Goal: Task Accomplishment & Management: Use online tool/utility

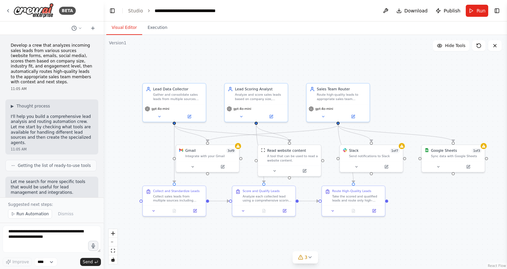
scroll to position [630, 0]
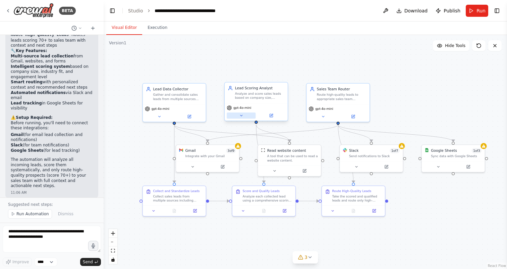
click at [240, 116] on icon at bounding box center [241, 115] width 4 height 4
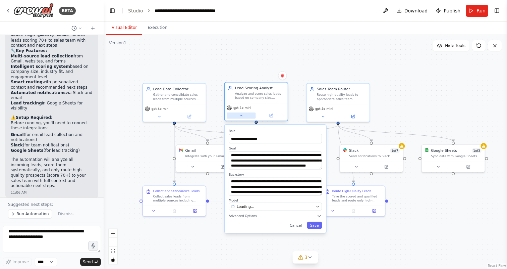
click at [240, 116] on icon at bounding box center [241, 115] width 4 height 4
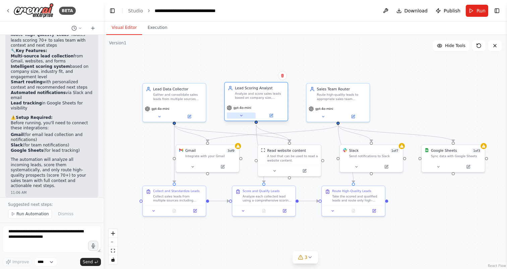
click at [240, 116] on icon at bounding box center [241, 115] width 4 height 4
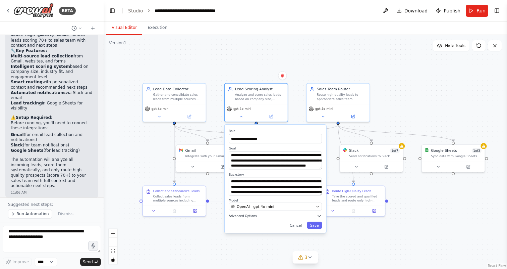
click at [286, 216] on button "Advanced Options" at bounding box center [275, 215] width 93 height 5
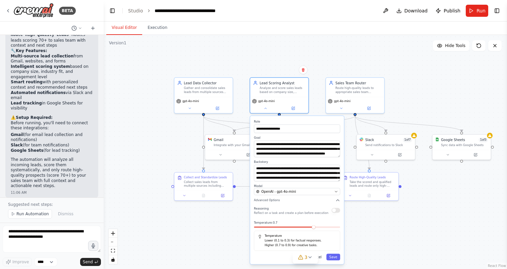
click at [322, 259] on button "Cancel" at bounding box center [315, 256] width 17 height 7
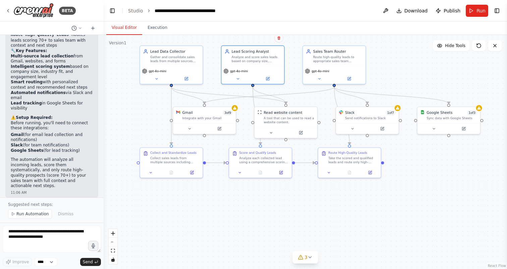
drag, startPoint x: 329, startPoint y: 234, endPoint x: 309, endPoint y: 219, distance: 24.5
click at [309, 219] on div ".deletable-edge-delete-btn { width: 20px; height: 20px; border: 0px solid #ffff…" at bounding box center [305, 152] width 403 height 234
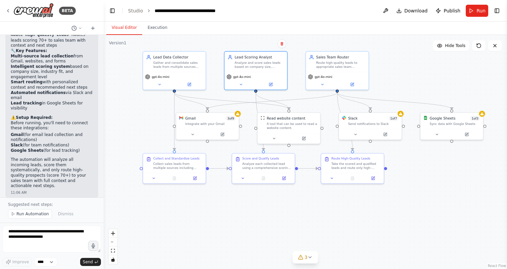
click at [443, 52] on div ".deletable-edge-delete-btn { width: 20px; height: 20px; border: 0px solid #ffff…" at bounding box center [305, 152] width 403 height 234
click at [443, 48] on button "Hide Tools" at bounding box center [451, 45] width 37 height 11
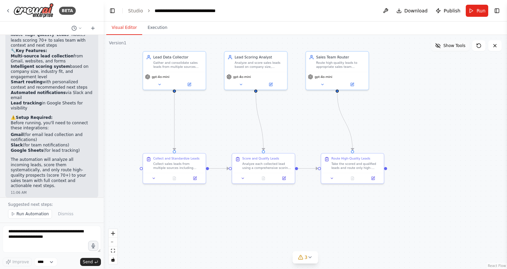
click at [443, 48] on button "Show Tools" at bounding box center [450, 45] width 38 height 11
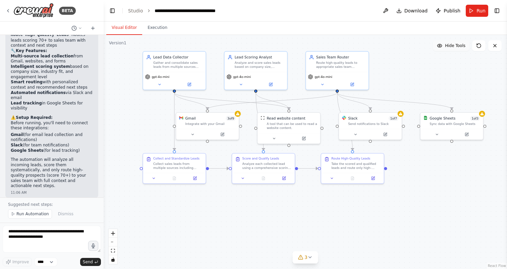
click at [443, 48] on button "Hide Tools" at bounding box center [451, 45] width 37 height 11
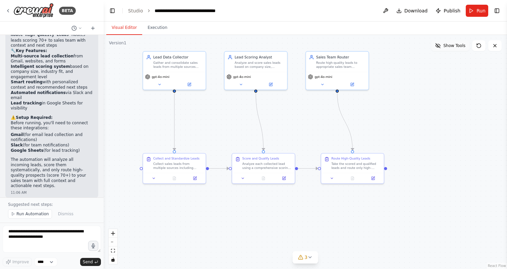
click at [443, 48] on button "Show Tools" at bounding box center [450, 45] width 38 height 11
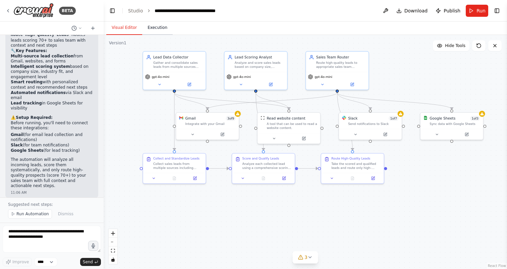
click at [150, 35] on button "Execution" at bounding box center [157, 28] width 31 height 14
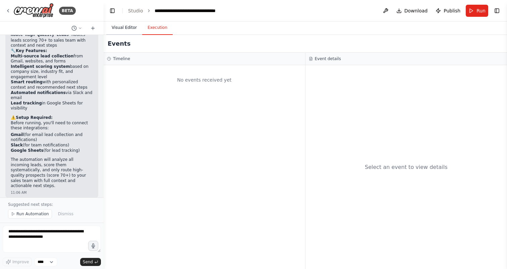
click at [132, 28] on button "Visual Editor" at bounding box center [124, 28] width 36 height 14
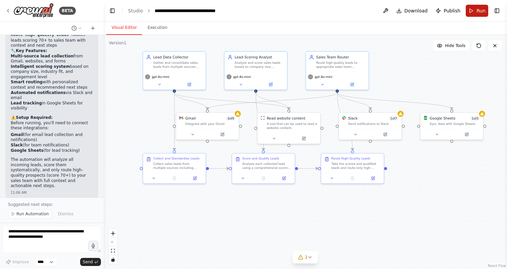
click at [474, 13] on button "Run" at bounding box center [477, 11] width 22 height 12
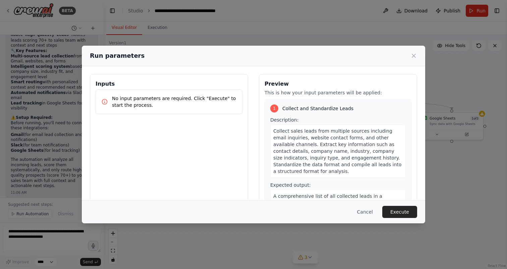
click at [142, 98] on p "No input parameters are required. Click "Execute" to start the process." at bounding box center [174, 101] width 125 height 13
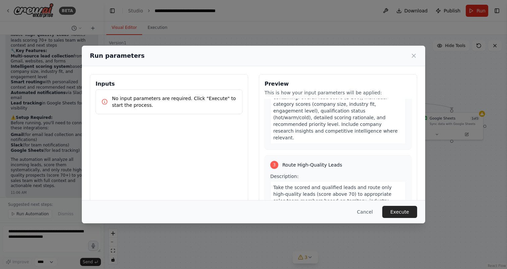
scroll to position [300, 0]
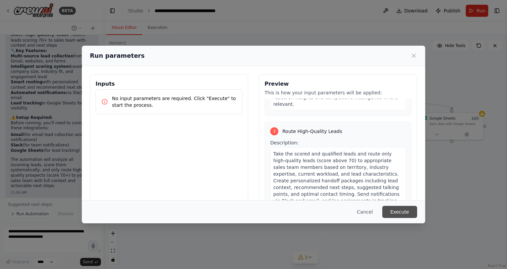
click at [391, 207] on button "Execute" at bounding box center [399, 212] width 35 height 12
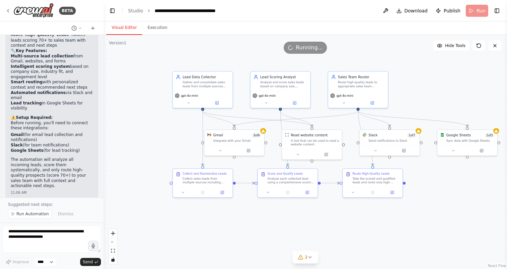
drag, startPoint x: 219, startPoint y: 95, endPoint x: 242, endPoint y: 111, distance: 27.7
click at [242, 111] on div ".deletable-edge-delete-btn { width: 20px; height: 20px; border: 0px solid #ffff…" at bounding box center [305, 152] width 403 height 234
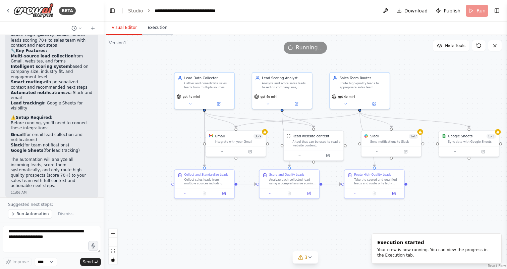
click at [142, 27] on button "Execution" at bounding box center [157, 28] width 31 height 14
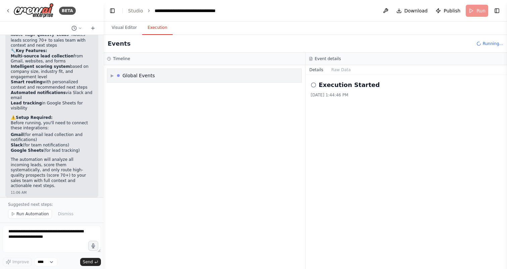
click at [114, 72] on div "▶ Global Events" at bounding box center [133, 75] width 44 height 7
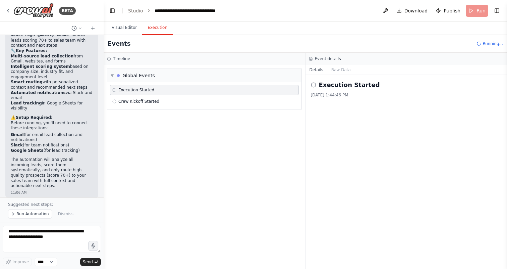
click at [119, 85] on div "▼ Global Events Execution Started Crew Kickoff Started" at bounding box center [205, 167] width 202 height 204
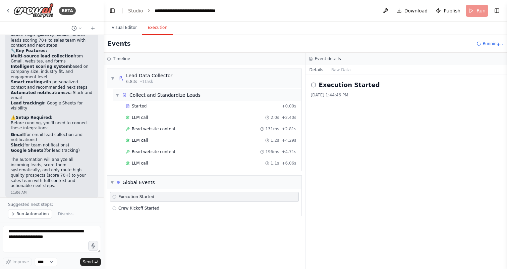
click at [163, 94] on div "Collect and Standardize Leads" at bounding box center [164, 95] width 71 height 7
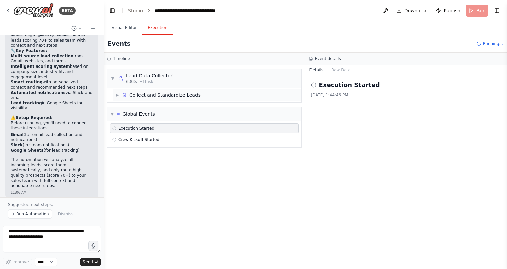
click at [163, 94] on div "Collect and Standardize Leads" at bounding box center [164, 95] width 71 height 7
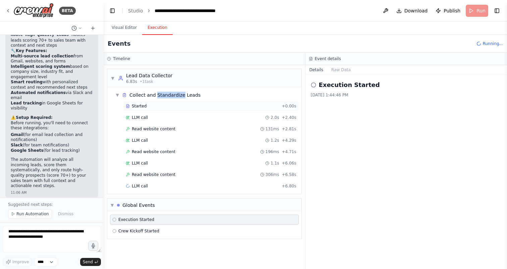
click at [166, 110] on div "Started + 0.00s" at bounding box center [210, 106] width 175 height 10
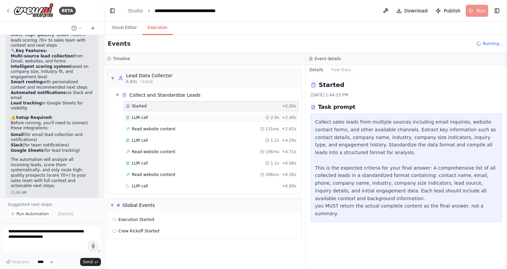
click at [170, 115] on div "LLM call 2.0s + 2.40s" at bounding box center [211, 117] width 171 height 5
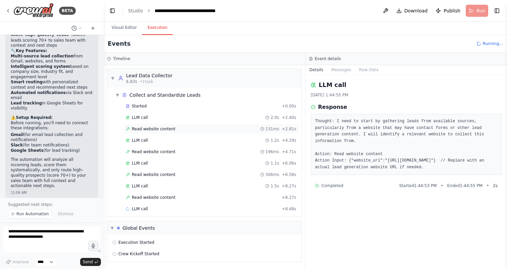
click at [178, 127] on div "Read website content 131ms + 2.81s" at bounding box center [211, 128] width 171 height 5
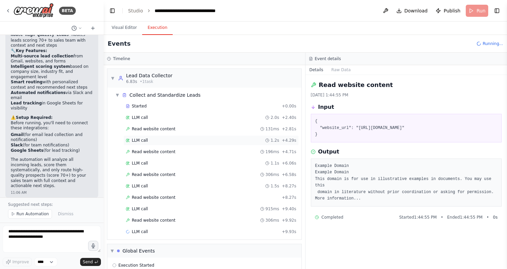
click at [181, 136] on div "LLM call 1.2s + 4.29s" at bounding box center [210, 140] width 175 height 10
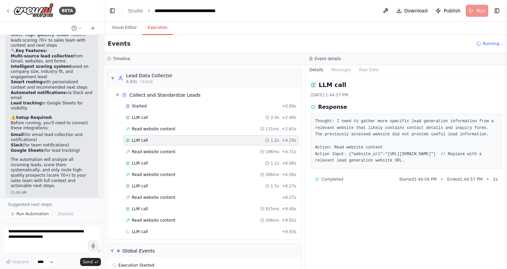
click at [184, 157] on div "Started + 0.00s LLM call 2.0s + 2.40s Read website content 131ms + 2.81s LLM ca…" at bounding box center [207, 169] width 189 height 137
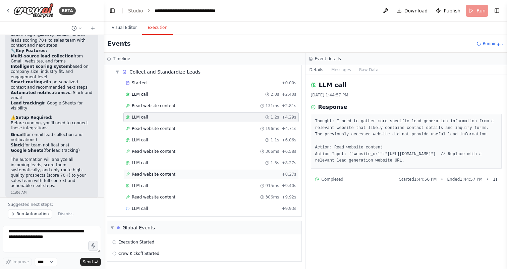
scroll to position [26, 0]
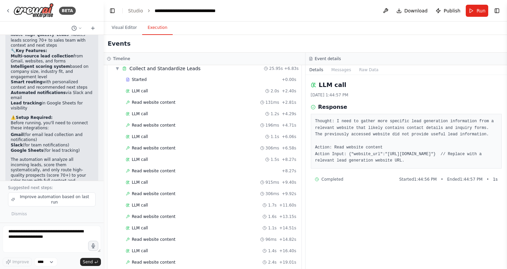
click at [378, 27] on div "Visual Editor Execution" at bounding box center [305, 27] width 403 height 13
click at [384, 10] on button at bounding box center [385, 11] width 11 height 12
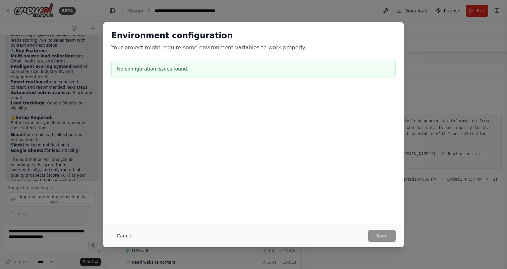
click at [126, 239] on button "Cancel" at bounding box center [124, 235] width 26 height 12
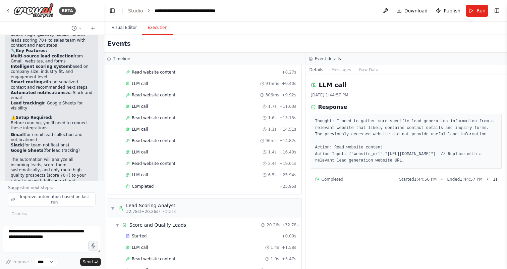
scroll to position [293, 0]
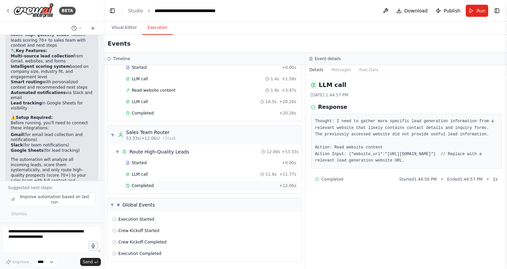
click at [155, 188] on div "Completed + 12.06s" at bounding box center [210, 185] width 175 height 10
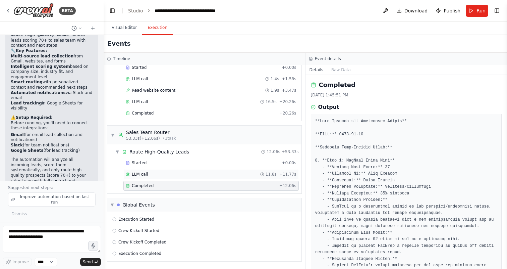
click at [218, 172] on div "LLM call 11.8s + 11.77s" at bounding box center [211, 173] width 171 height 5
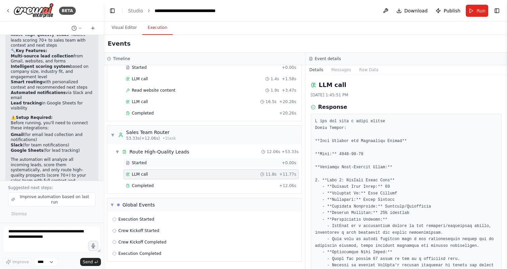
click at [204, 164] on div "Started" at bounding box center [202, 162] width 153 height 5
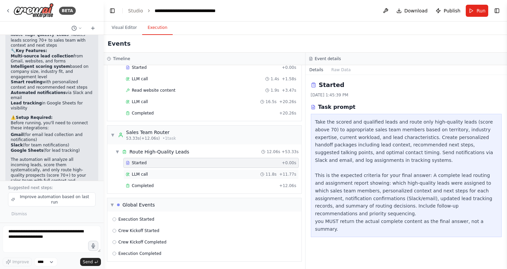
click at [201, 172] on div "LLM call 11.8s + 11.77s" at bounding box center [211, 173] width 171 height 5
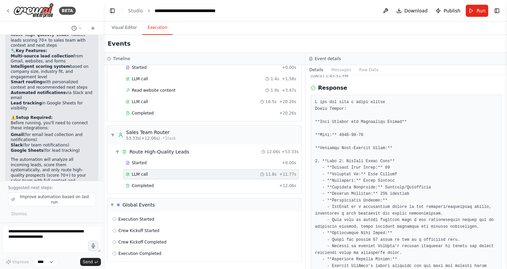
scroll to position [36, 0]
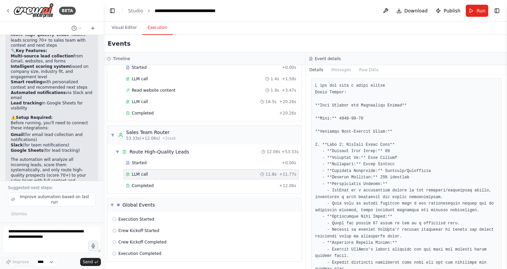
click at [129, 36] on div "Events" at bounding box center [305, 44] width 403 height 18
click at [80, 26] on icon at bounding box center [80, 28] width 4 height 4
click at [80, 27] on div at bounding box center [52, 134] width 104 height 269
click at [81, 10] on div "BETA" at bounding box center [52, 10] width 104 height 21
click at [230, 35] on div "Events" at bounding box center [305, 44] width 403 height 18
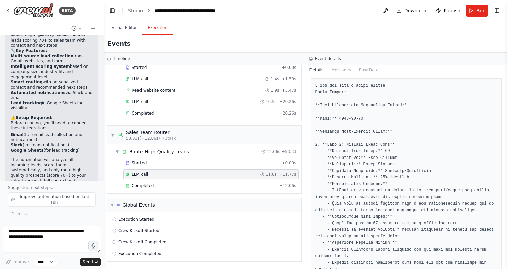
click at [235, 0] on header "**********" at bounding box center [305, 10] width 403 height 21
click at [225, 52] on div "Events" at bounding box center [305, 44] width 403 height 18
click at [234, 32] on div "Visual Editor Execution" at bounding box center [305, 27] width 403 height 13
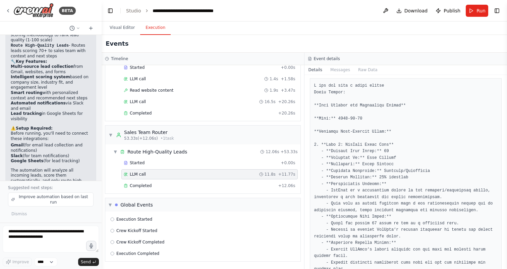
click at [102, 61] on div "BETA Develop a crew that analyzes incoming sales leads from various sources (we…" at bounding box center [253, 134] width 507 height 269
